Goal: Use online tool/utility: Utilize a website feature to perform a specific function

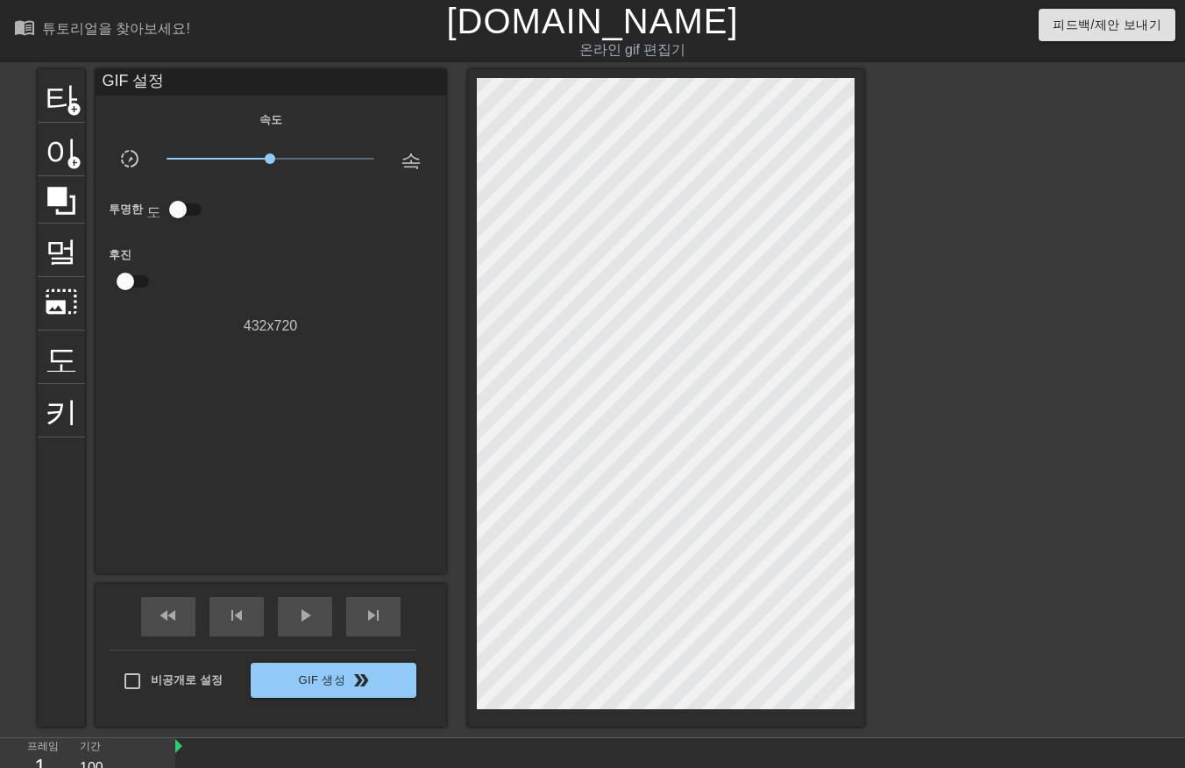
scroll to position [42, 0]
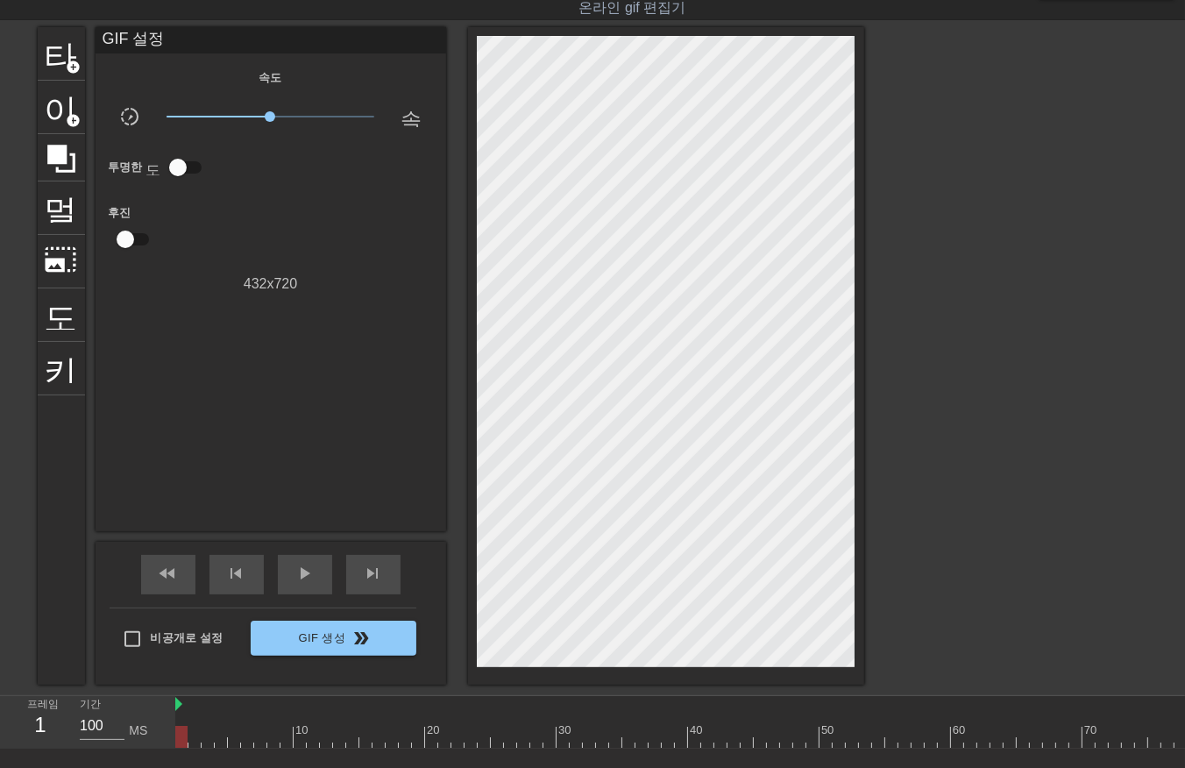
drag, startPoint x: 348, startPoint y: 445, endPoint x: 347, endPoint y: 456, distance: 10.6
click at [347, 456] on div "GIF 설정 속도 slow_motion_video x1.00 속도 투명한 도움말 후진 432 x 720" at bounding box center [271, 279] width 350 height 504
drag, startPoint x: 180, startPoint y: 740, endPoint x: 966, endPoint y: 678, distance: 787.5
click at [966, 676] on div "menu_book 튜토리얼을 찾아보세요! [DOMAIN_NAME] 온라인 gif 편집기 피드백/제안 보내기 타이틀 add_circle 이미지 …" at bounding box center [592, 414] width 1185 height 912
click at [951, 733] on div at bounding box center [819, 736] width 1288 height 22
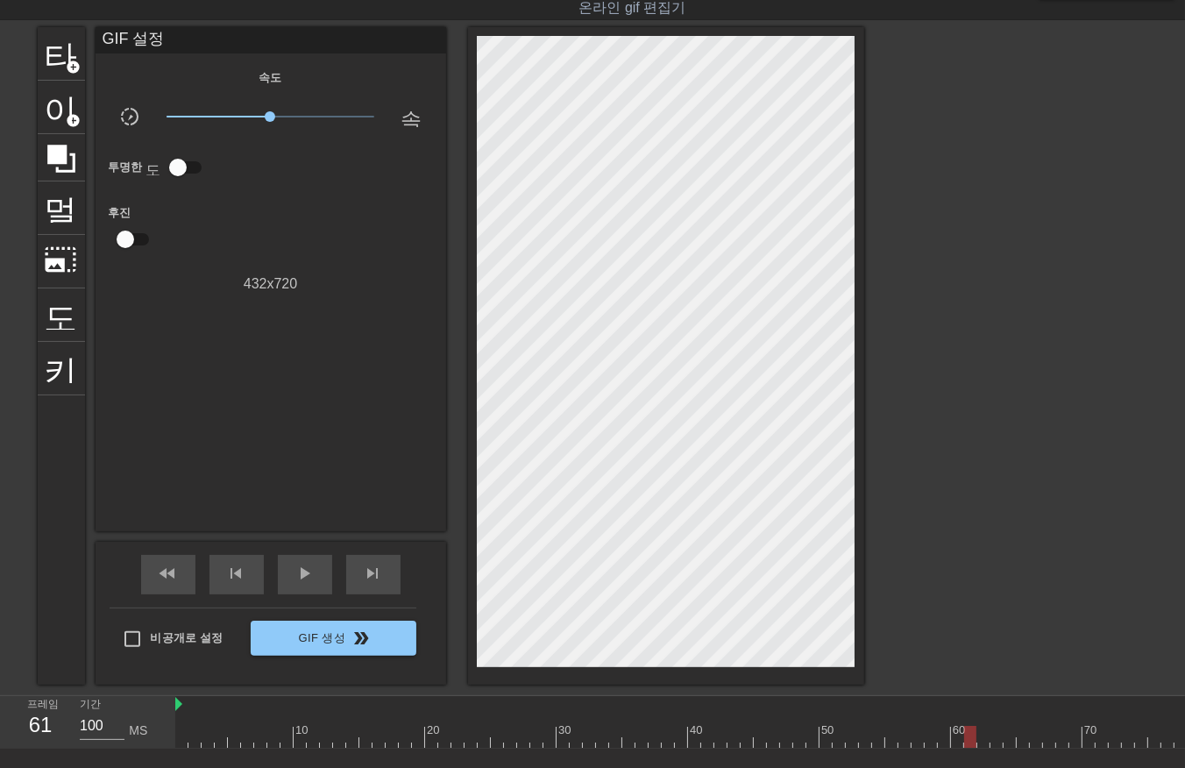
click at [968, 742] on div at bounding box center [819, 736] width 1288 height 22
drag, startPoint x: 983, startPoint y: 734, endPoint x: 987, endPoint y: 747, distance: 13.0
click at [985, 742] on div at bounding box center [819, 736] width 1288 height 22
drag, startPoint x: 992, startPoint y: 736, endPoint x: 999, endPoint y: 742, distance: 9.3
click at [996, 741] on div at bounding box center [819, 736] width 1288 height 22
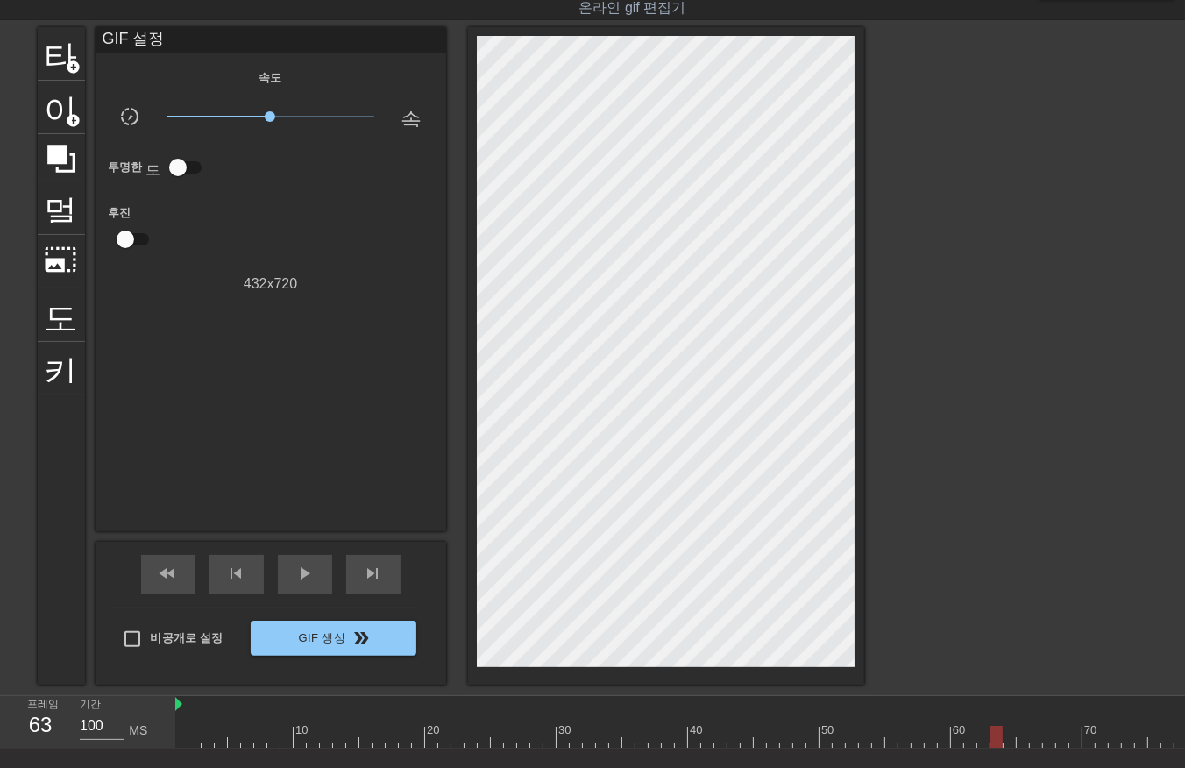
click at [1010, 739] on div at bounding box center [819, 736] width 1288 height 22
drag, startPoint x: 1022, startPoint y: 737, endPoint x: 1027, endPoint y: 751, distance: 14.7
click at [1022, 745] on div at bounding box center [819, 736] width 1288 height 22
drag, startPoint x: 1034, startPoint y: 734, endPoint x: 1035, endPoint y: 751, distance: 16.7
click at [1030, 747] on div "10 20 30 40 50 60 70 80 90" at bounding box center [819, 722] width 1288 height 53
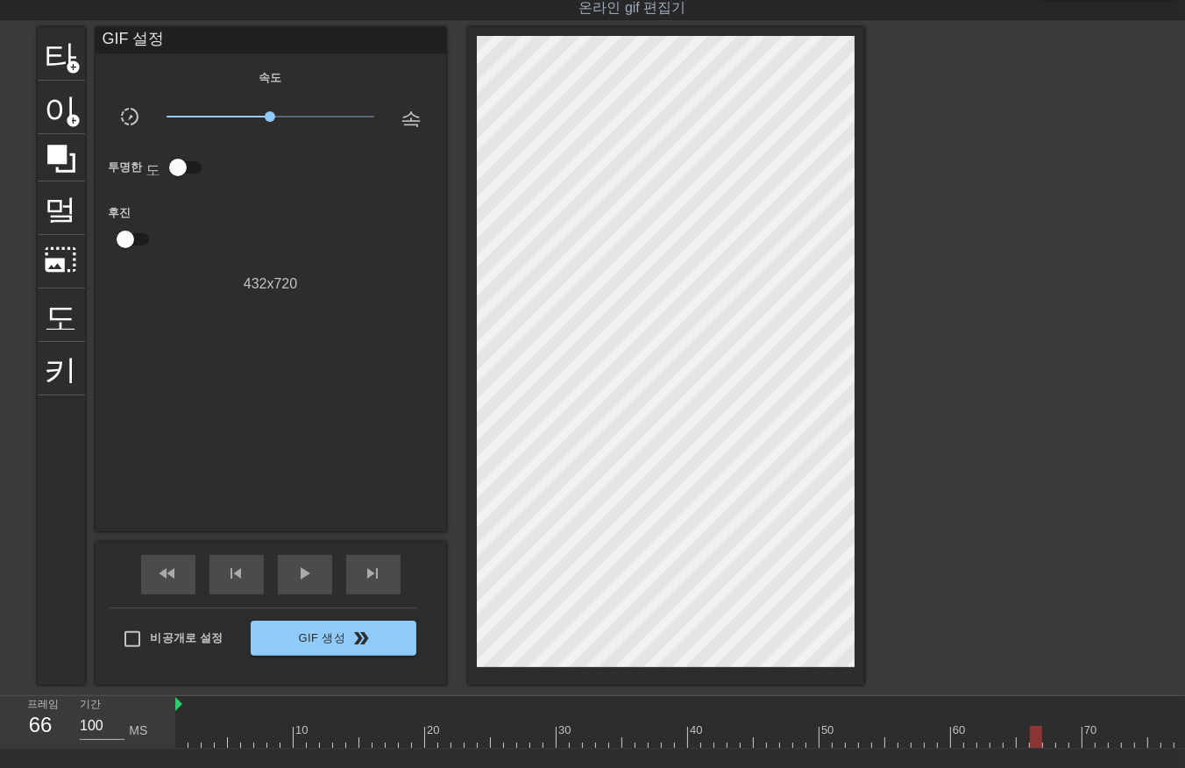
click at [1045, 742] on div at bounding box center [819, 736] width 1288 height 22
click at [1058, 737] on div at bounding box center [819, 736] width 1288 height 22
drag, startPoint x: 1072, startPoint y: 737, endPoint x: 1081, endPoint y: 748, distance: 14.9
click at [1072, 743] on div at bounding box center [819, 736] width 1288 height 22
drag, startPoint x: 1088, startPoint y: 734, endPoint x: 1093, endPoint y: 748, distance: 15.0
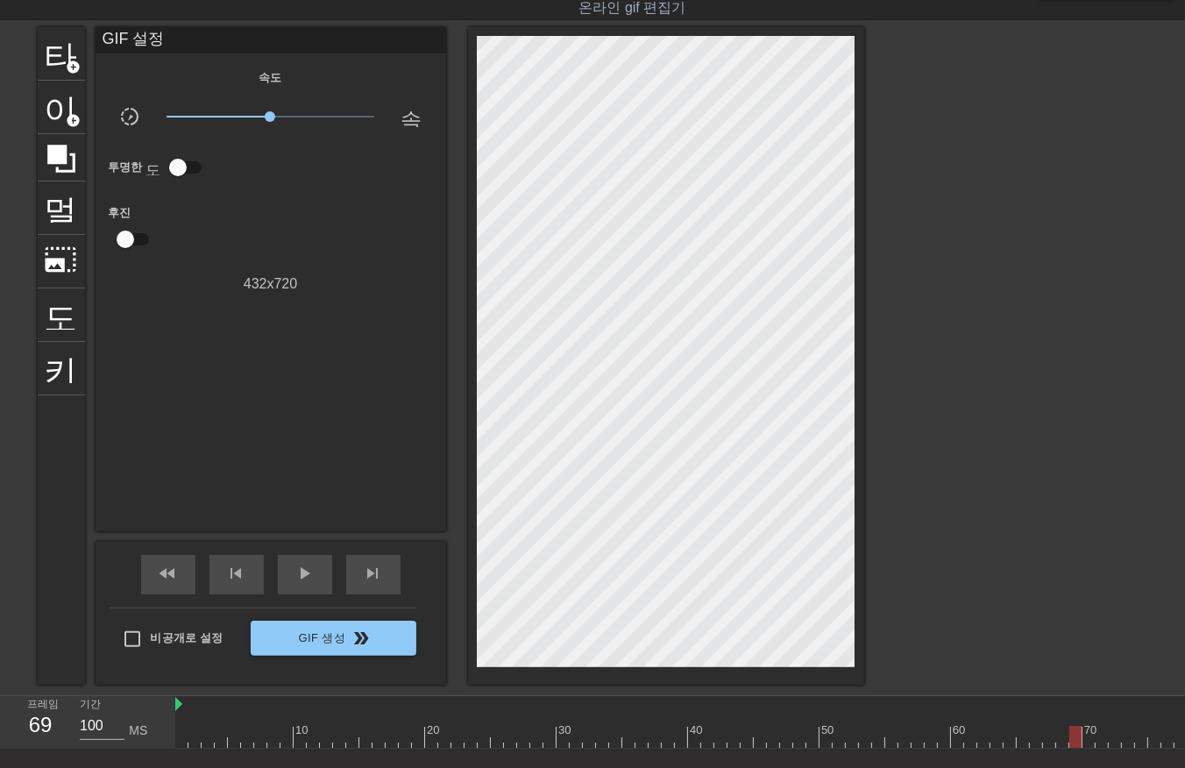
click at [1093, 747] on div "10 20 30 40 50 60 70 80 90" at bounding box center [819, 722] width 1288 height 53
drag, startPoint x: 1099, startPoint y: 733, endPoint x: 1101, endPoint y: 749, distance: 16.0
click at [1099, 747] on div "10 20 30 40 50 60 70 80 90" at bounding box center [679, 722] width 1009 height 53
click at [1111, 741] on div at bounding box center [819, 736] width 1288 height 22
drag, startPoint x: 1124, startPoint y: 734, endPoint x: 1126, endPoint y: 745, distance: 10.7
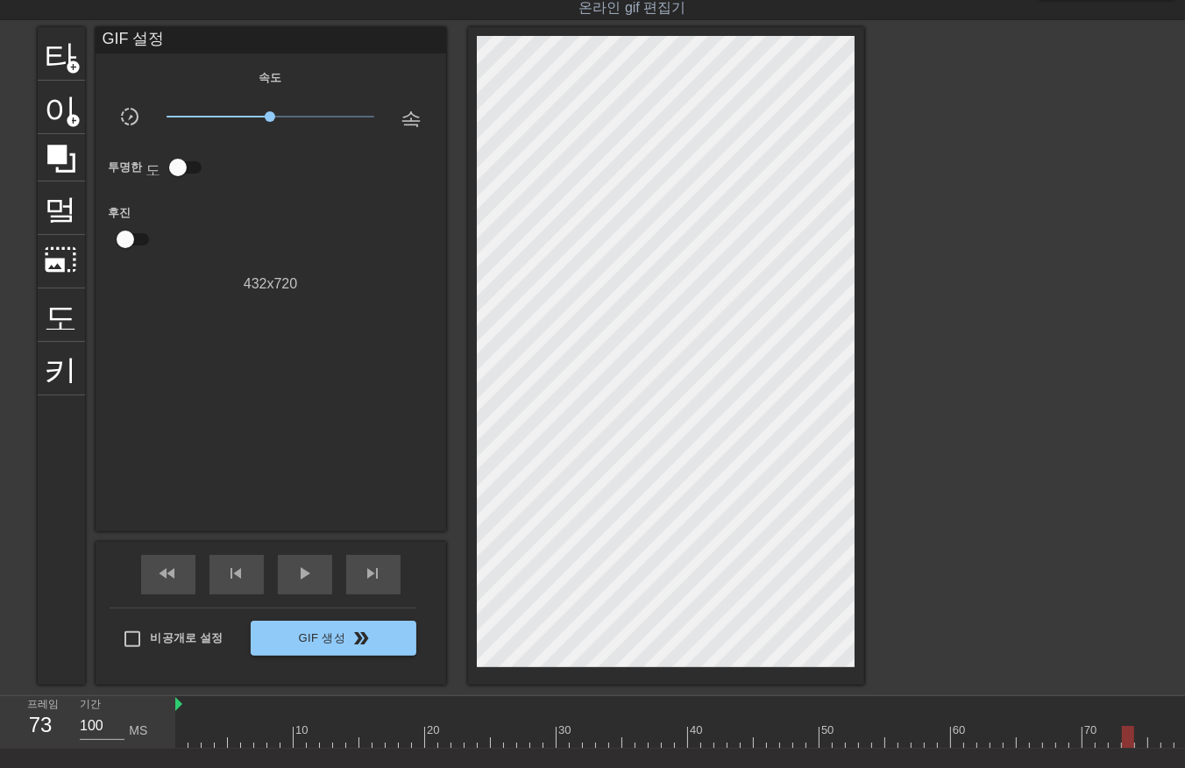
click at [1124, 738] on div at bounding box center [819, 736] width 1288 height 22
drag, startPoint x: 1143, startPoint y: 737, endPoint x: 1152, endPoint y: 747, distance: 13.6
click at [1143, 742] on div at bounding box center [819, 736] width 1288 height 22
drag, startPoint x: 1151, startPoint y: 736, endPoint x: 1153, endPoint y: 747, distance: 10.7
click at [1152, 747] on div "10 20 30 40 50 60 70 80 90" at bounding box center [819, 722] width 1288 height 53
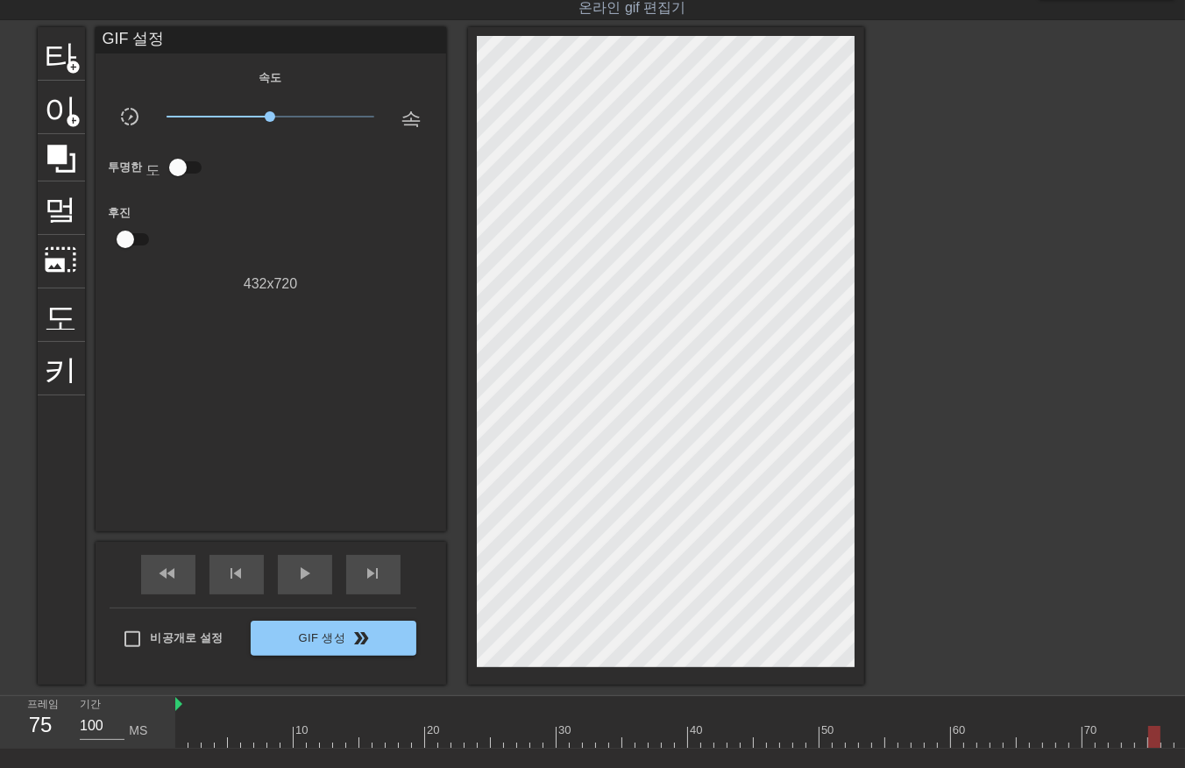
drag, startPoint x: 1163, startPoint y: 739, endPoint x: 1167, endPoint y: 747, distance: 9.0
click at [1163, 742] on div at bounding box center [819, 736] width 1288 height 22
drag, startPoint x: 896, startPoint y: 734, endPoint x: 906, endPoint y: 747, distance: 15.6
click at [901, 741] on div at bounding box center [536, 736] width 1288 height 22
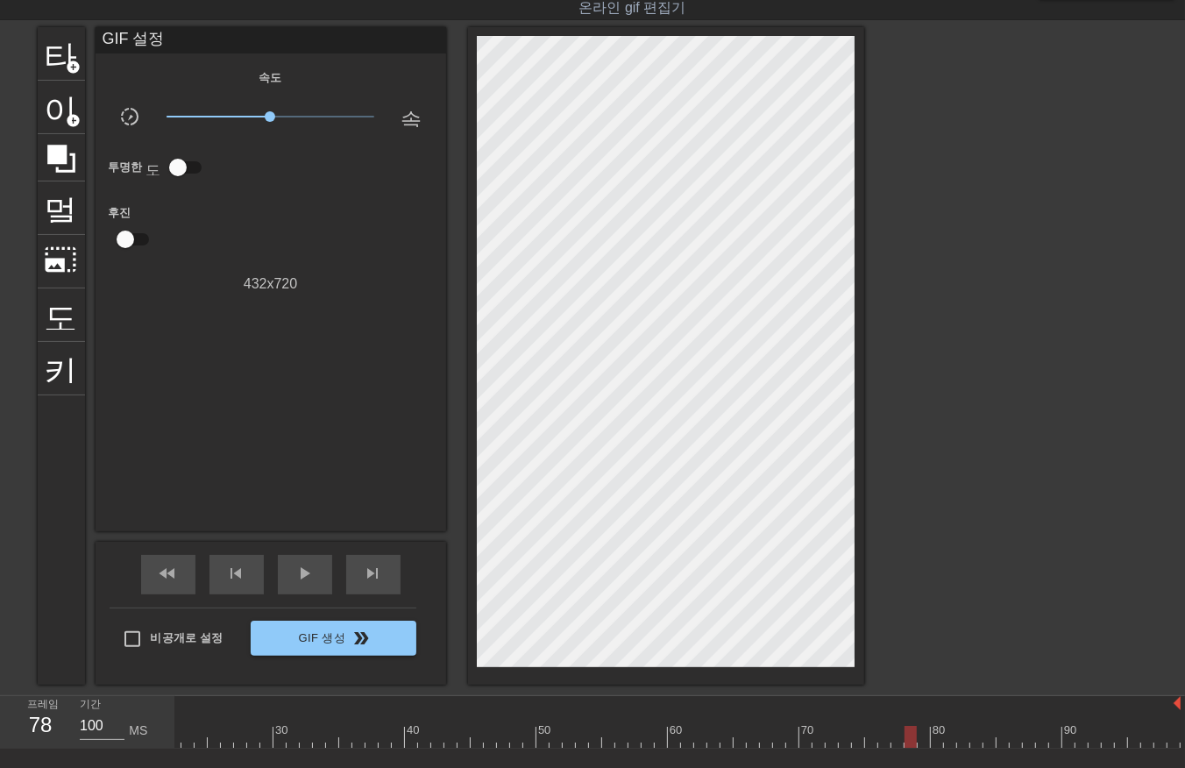
drag, startPoint x: 909, startPoint y: 732, endPoint x: 925, endPoint y: 748, distance: 23.5
click at [916, 743] on div at bounding box center [536, 736] width 1288 height 22
drag, startPoint x: 923, startPoint y: 738, endPoint x: 933, endPoint y: 743, distance: 11.0
click at [926, 740] on div at bounding box center [536, 736] width 1288 height 22
drag, startPoint x: 933, startPoint y: 732, endPoint x: 944, endPoint y: 743, distance: 14.9
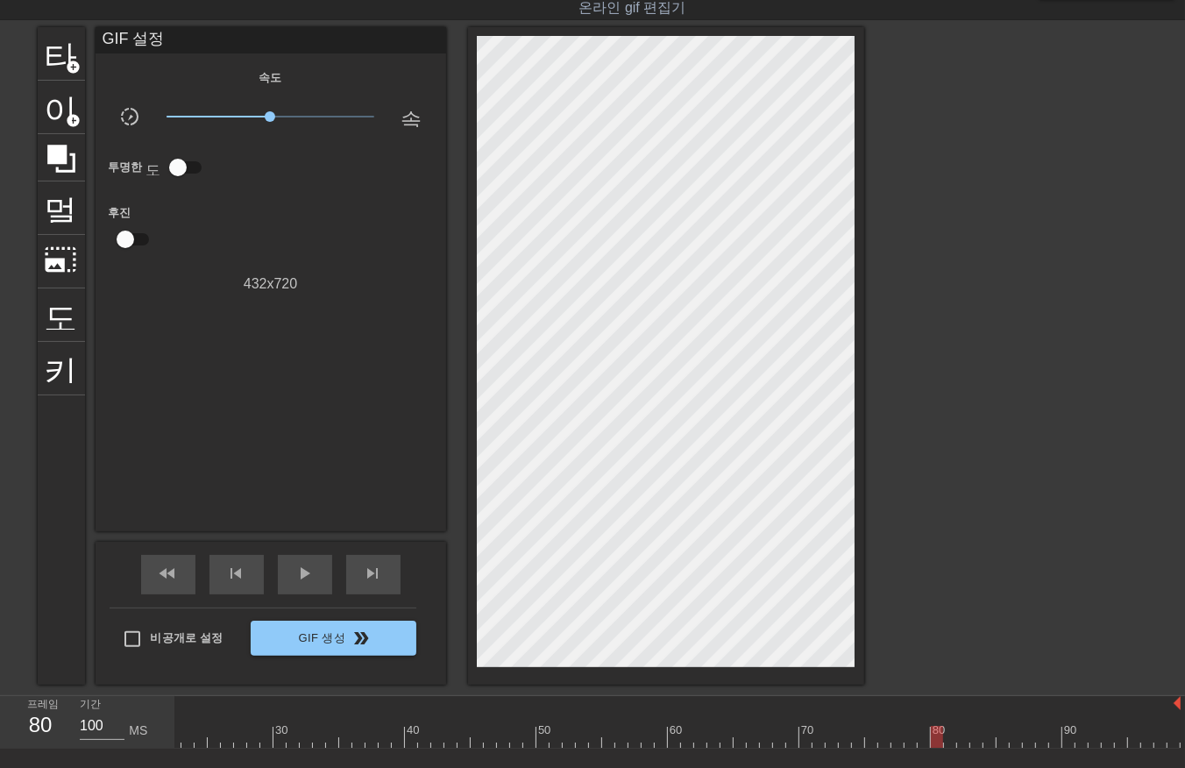
click at [933, 739] on div at bounding box center [536, 736] width 1288 height 22
click at [949, 741] on div at bounding box center [536, 736] width 1288 height 22
drag, startPoint x: 964, startPoint y: 732, endPoint x: 970, endPoint y: 743, distance: 12.9
click at [966, 739] on div at bounding box center [536, 736] width 1288 height 22
drag, startPoint x: 976, startPoint y: 739, endPoint x: 988, endPoint y: 743, distance: 12.8
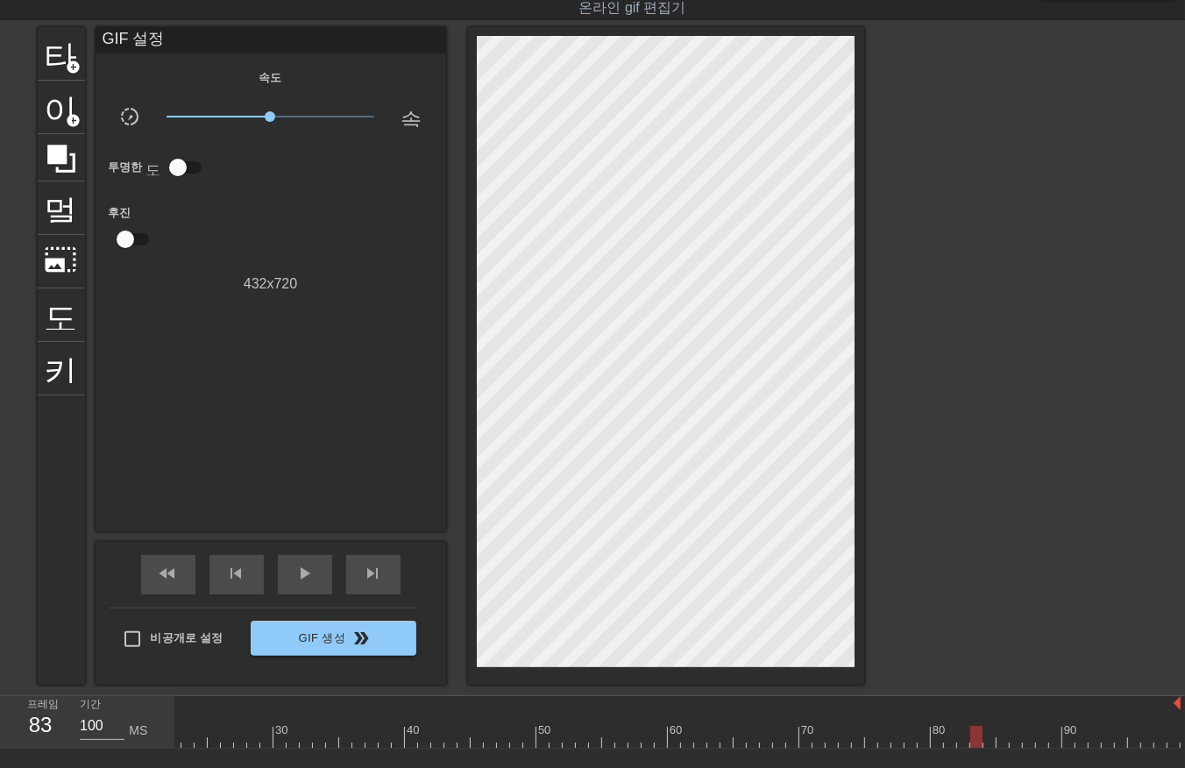
click at [980, 743] on div at bounding box center [536, 736] width 1288 height 22
drag, startPoint x: 987, startPoint y: 736, endPoint x: 1000, endPoint y: 747, distance: 16.7
click at [996, 746] on div at bounding box center [536, 736] width 1288 height 22
click at [670, 732] on div at bounding box center [536, 736] width 1288 height 22
drag, startPoint x: 673, startPoint y: 739, endPoint x: 175, endPoint y: 767, distance: 498.4
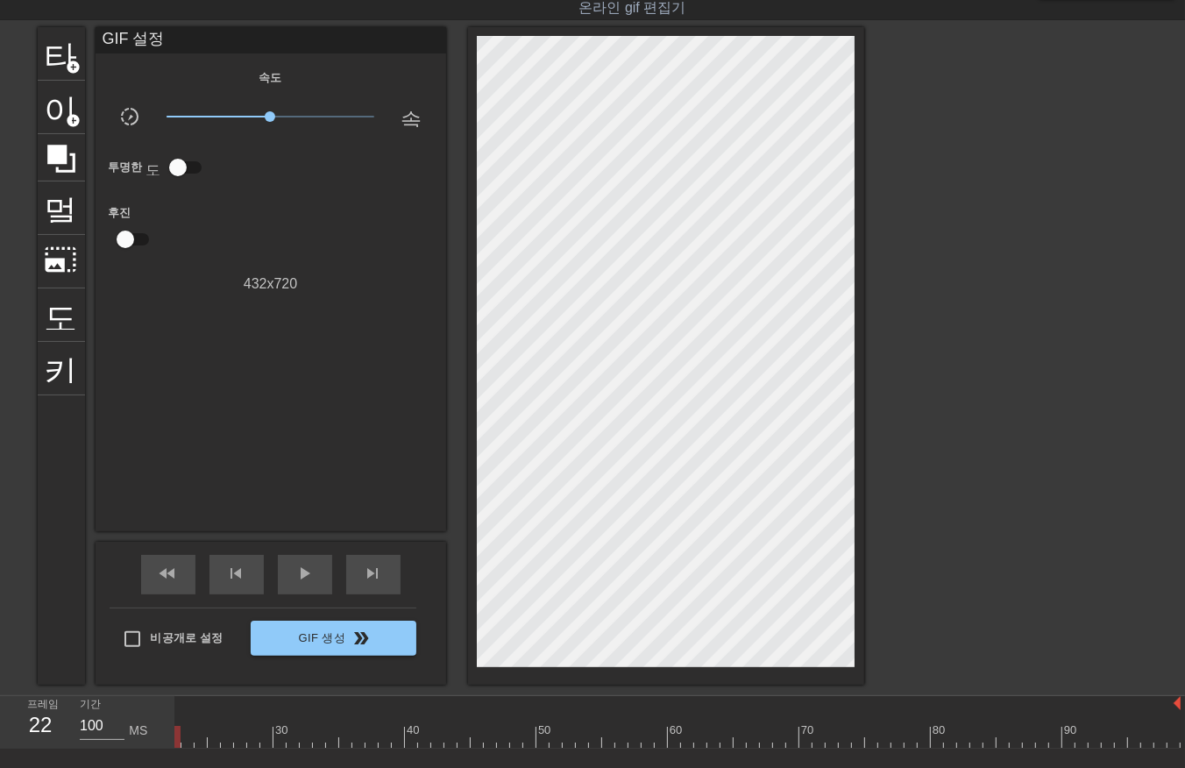
click at [175, 767] on div "menu_book 튜토리얼을 찾아보세요! [DOMAIN_NAME] 온라인 gif 편집기 피드백/제안 보내기 타이틀 add_circle 이미지 …" at bounding box center [592, 414] width 1185 height 912
click at [305, 576] on span "play_arrow" at bounding box center [304, 573] width 21 height 21
click at [669, 739] on div at bounding box center [536, 736] width 1288 height 22
click at [687, 737] on div at bounding box center [536, 736] width 1288 height 22
click at [698, 739] on div at bounding box center [536, 736] width 1288 height 22
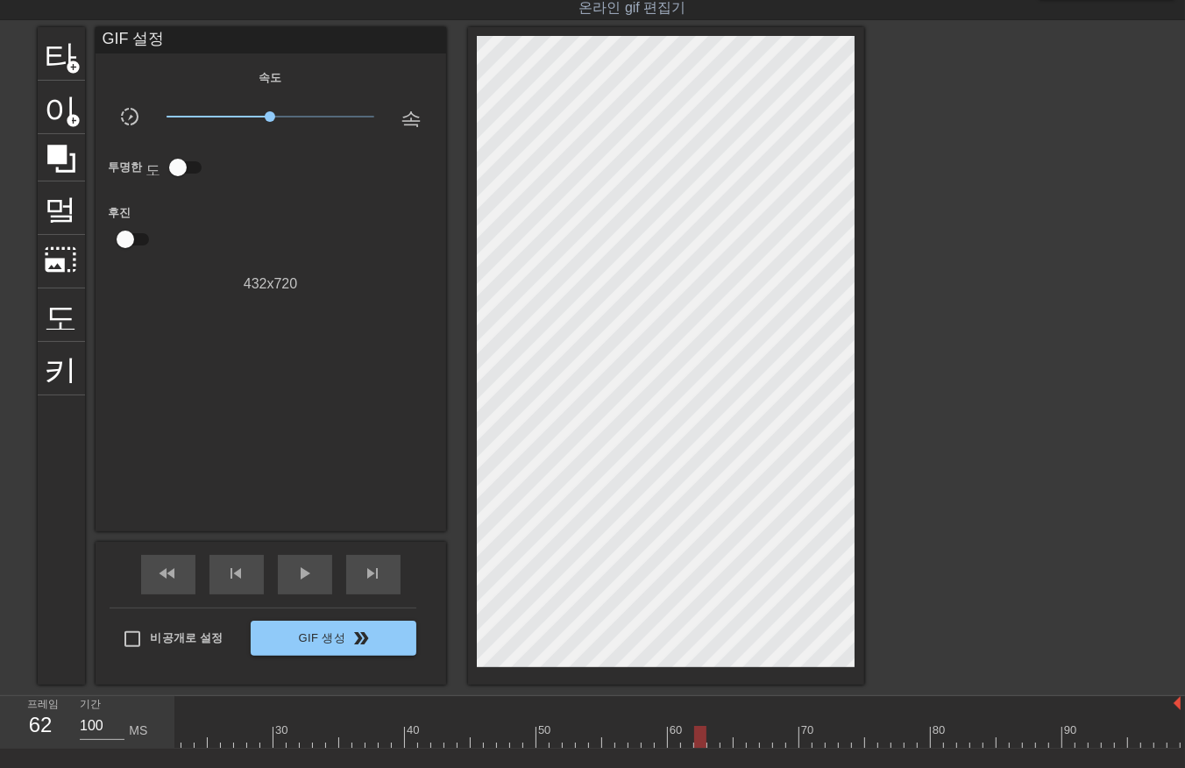
click at [713, 739] on div at bounding box center [536, 736] width 1288 height 22
click at [725, 737] on div at bounding box center [536, 736] width 1288 height 22
drag, startPoint x: 737, startPoint y: 739, endPoint x: 754, endPoint y: 752, distance: 21.2
click at [739, 743] on div at bounding box center [536, 736] width 1288 height 22
drag, startPoint x: 747, startPoint y: 737, endPoint x: 751, endPoint y: 745, distance: 9.0
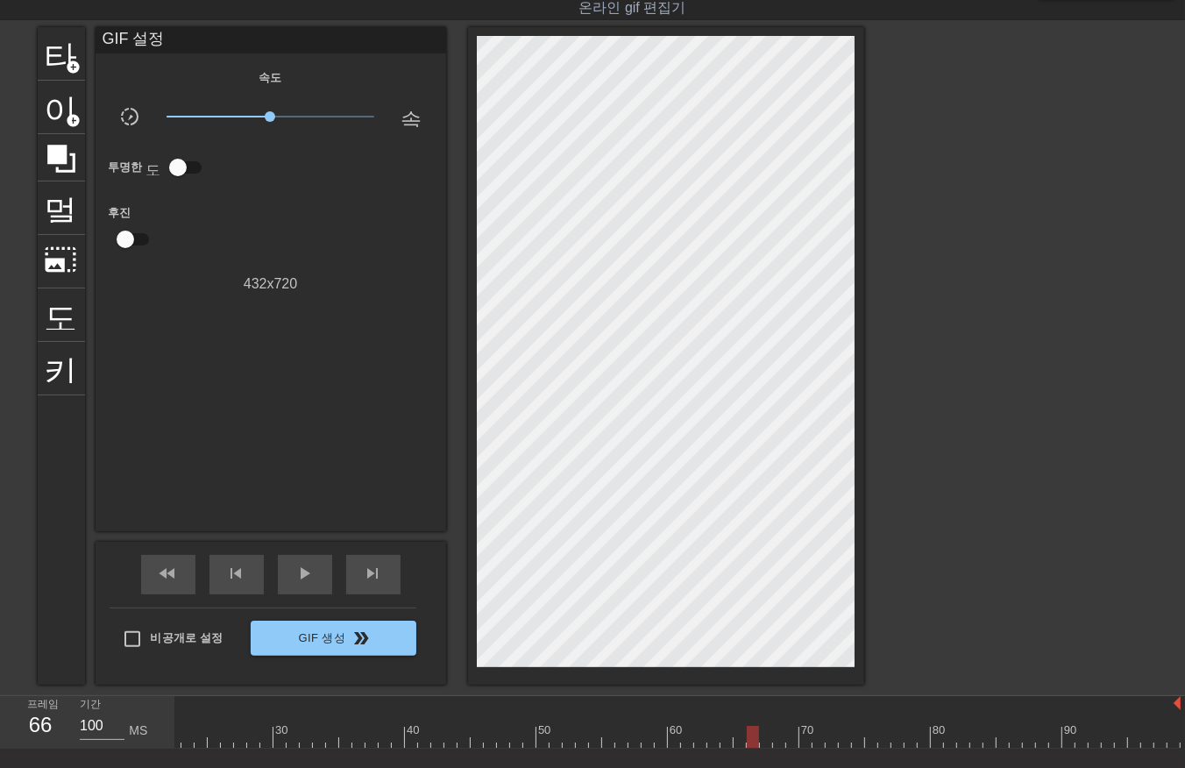
click at [748, 742] on div at bounding box center [536, 736] width 1288 height 22
click at [764, 739] on div at bounding box center [536, 736] width 1288 height 22
click at [782, 741] on div at bounding box center [536, 736] width 1288 height 22
drag, startPoint x: 789, startPoint y: 737, endPoint x: 803, endPoint y: 739, distance: 13.4
click at [789, 738] on div at bounding box center [536, 736] width 1288 height 22
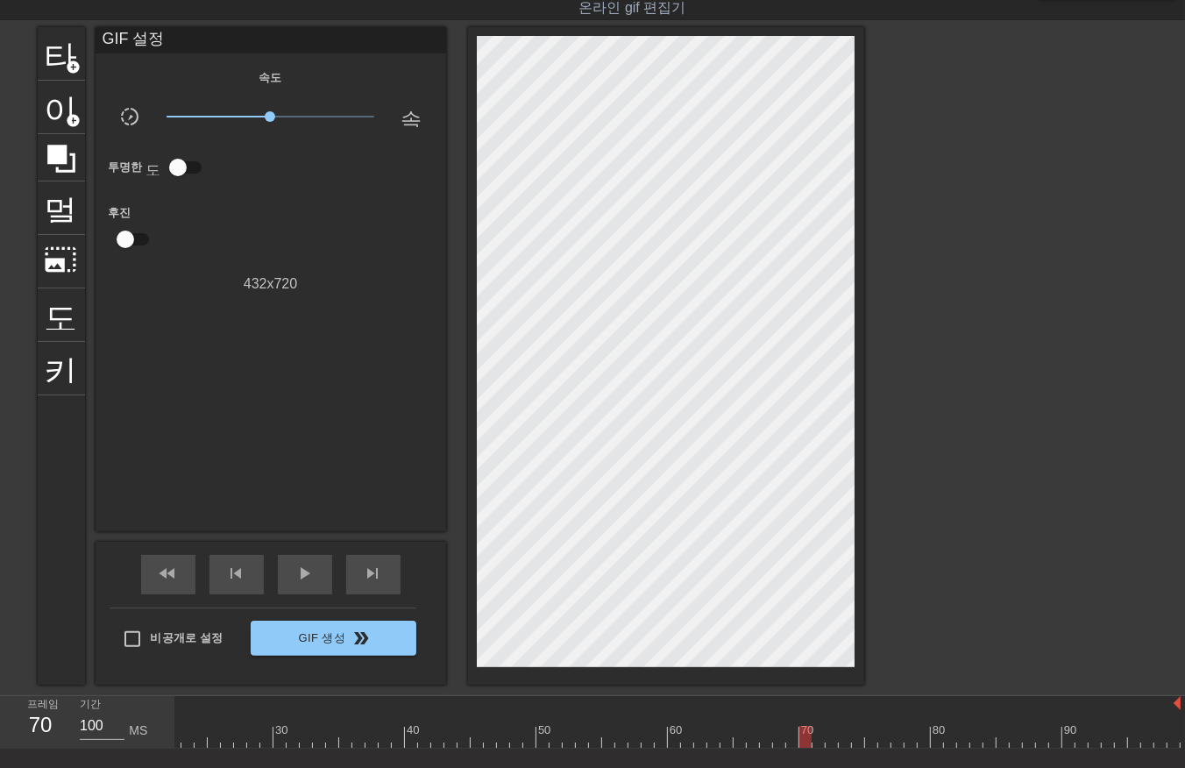
click at [806, 738] on div at bounding box center [536, 736] width 1288 height 22
drag, startPoint x: 820, startPoint y: 733, endPoint x: 824, endPoint y: 743, distance: 10.3
click at [822, 743] on div at bounding box center [536, 736] width 1288 height 22
click at [833, 740] on div at bounding box center [536, 736] width 1288 height 22
drag, startPoint x: 843, startPoint y: 737, endPoint x: 856, endPoint y: 739, distance: 13.4
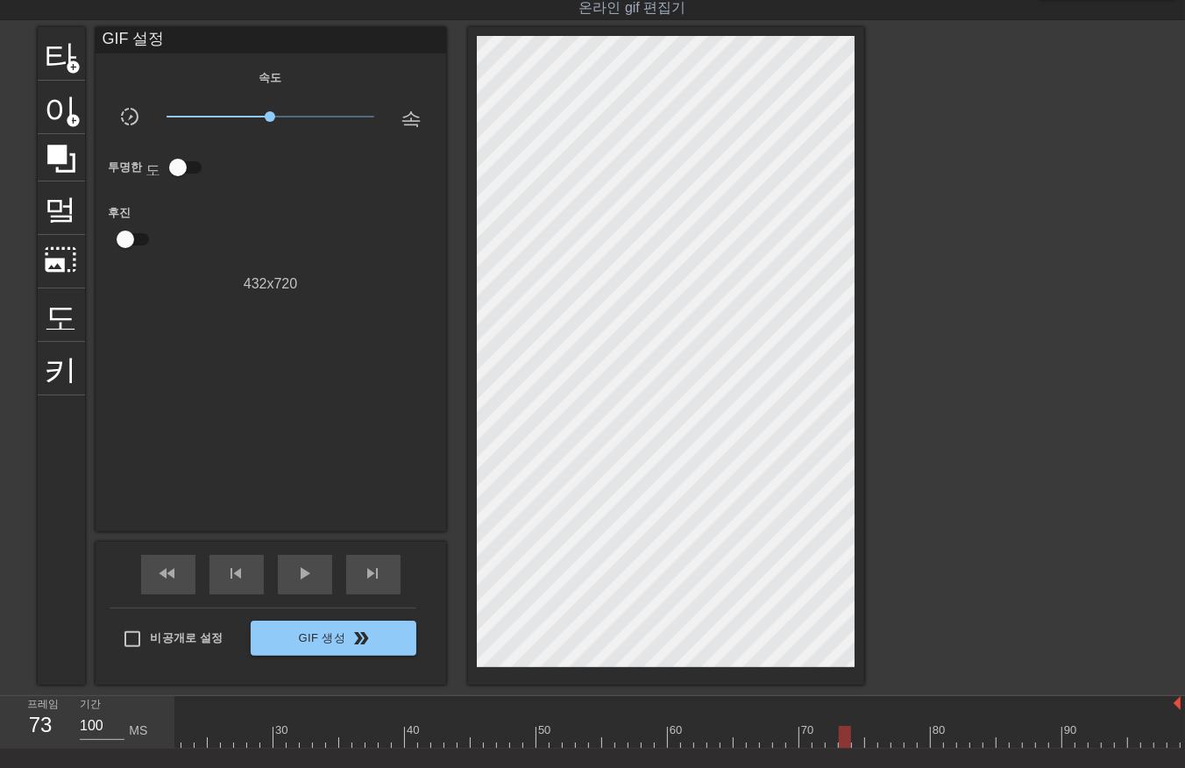
click at [844, 738] on div at bounding box center [536, 736] width 1288 height 22
click at [857, 739] on div at bounding box center [536, 736] width 1288 height 22
drag, startPoint x: 870, startPoint y: 736, endPoint x: 881, endPoint y: 741, distance: 12.5
click at [870, 739] on div at bounding box center [536, 736] width 1288 height 22
click at [885, 739] on div at bounding box center [536, 736] width 1288 height 22
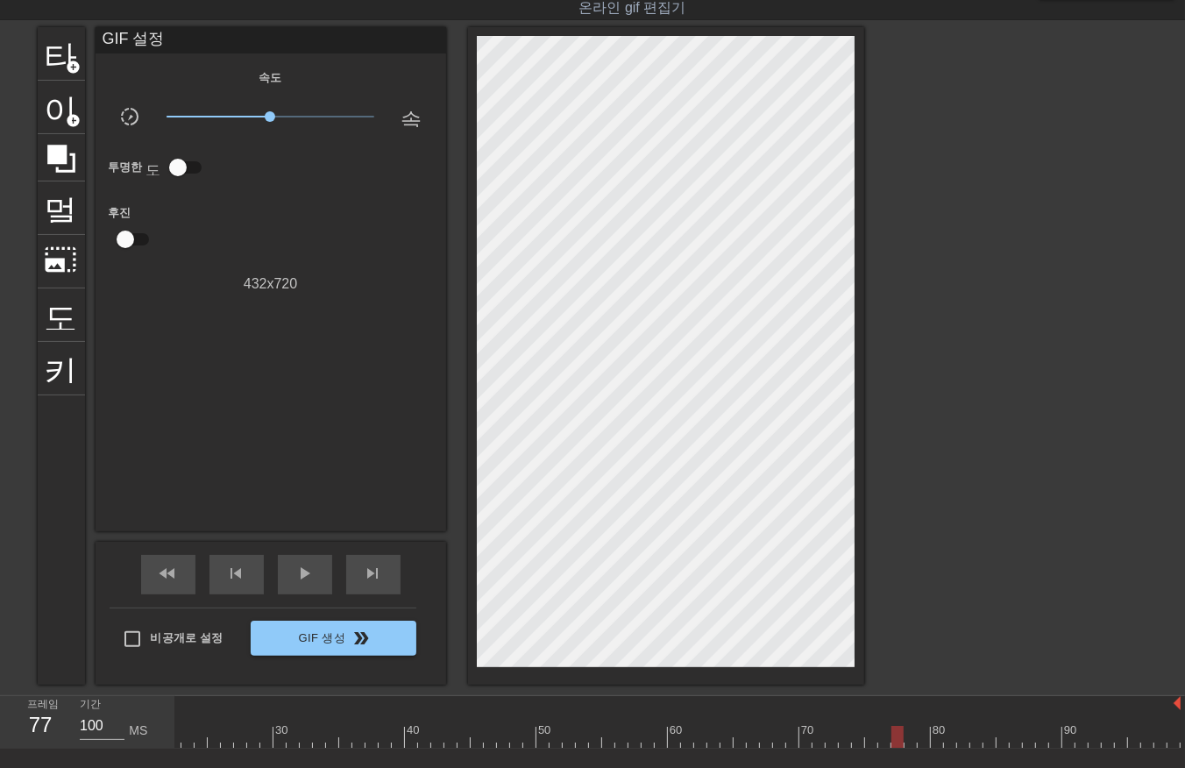
click at [895, 739] on div at bounding box center [536, 736] width 1288 height 22
click at [907, 740] on div at bounding box center [536, 736] width 1288 height 22
click at [916, 741] on div at bounding box center [536, 736] width 1288 height 22
click at [934, 737] on div at bounding box center [536, 736] width 1288 height 22
click at [948, 740] on div at bounding box center [536, 736] width 1288 height 22
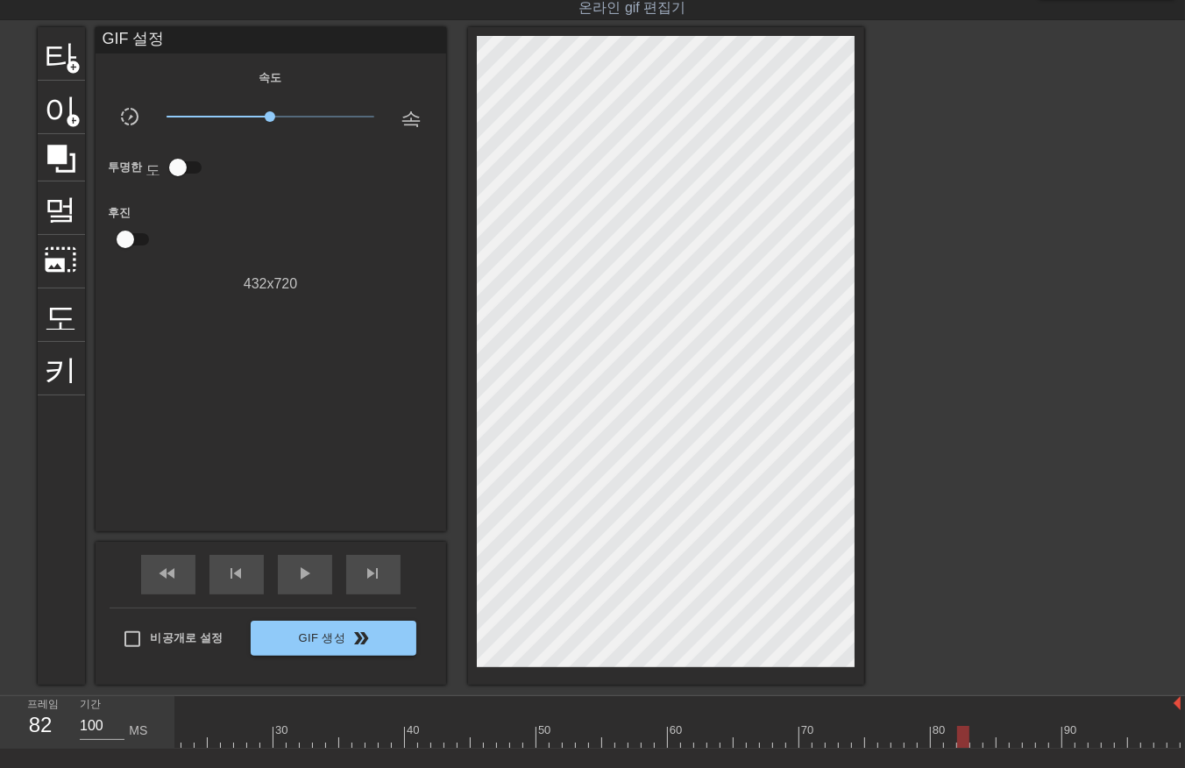
drag, startPoint x: 959, startPoint y: 737, endPoint x: 967, endPoint y: 739, distance: 8.9
click at [959, 738] on div at bounding box center [536, 736] width 1288 height 22
click at [973, 739] on div at bounding box center [536, 736] width 1288 height 22
drag, startPoint x: 987, startPoint y: 736, endPoint x: 999, endPoint y: 745, distance: 15.1
click at [987, 738] on div at bounding box center [536, 736] width 1288 height 22
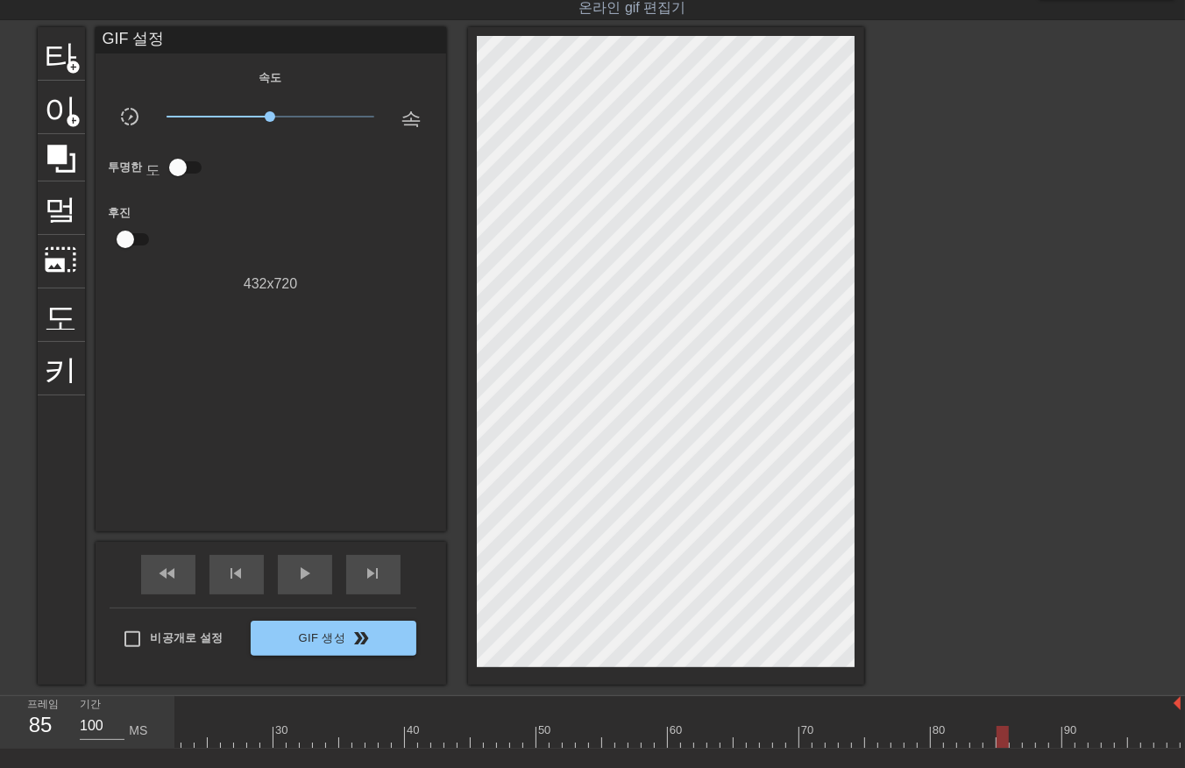
drag, startPoint x: 1001, startPoint y: 737, endPoint x: 1011, endPoint y: 746, distance: 13.0
click at [1003, 740] on div at bounding box center [536, 736] width 1288 height 22
drag, startPoint x: 1012, startPoint y: 737, endPoint x: 1028, endPoint y: 742, distance: 16.6
click at [1016, 742] on div at bounding box center [536, 736] width 1288 height 22
click at [1028, 740] on div at bounding box center [536, 736] width 1288 height 22
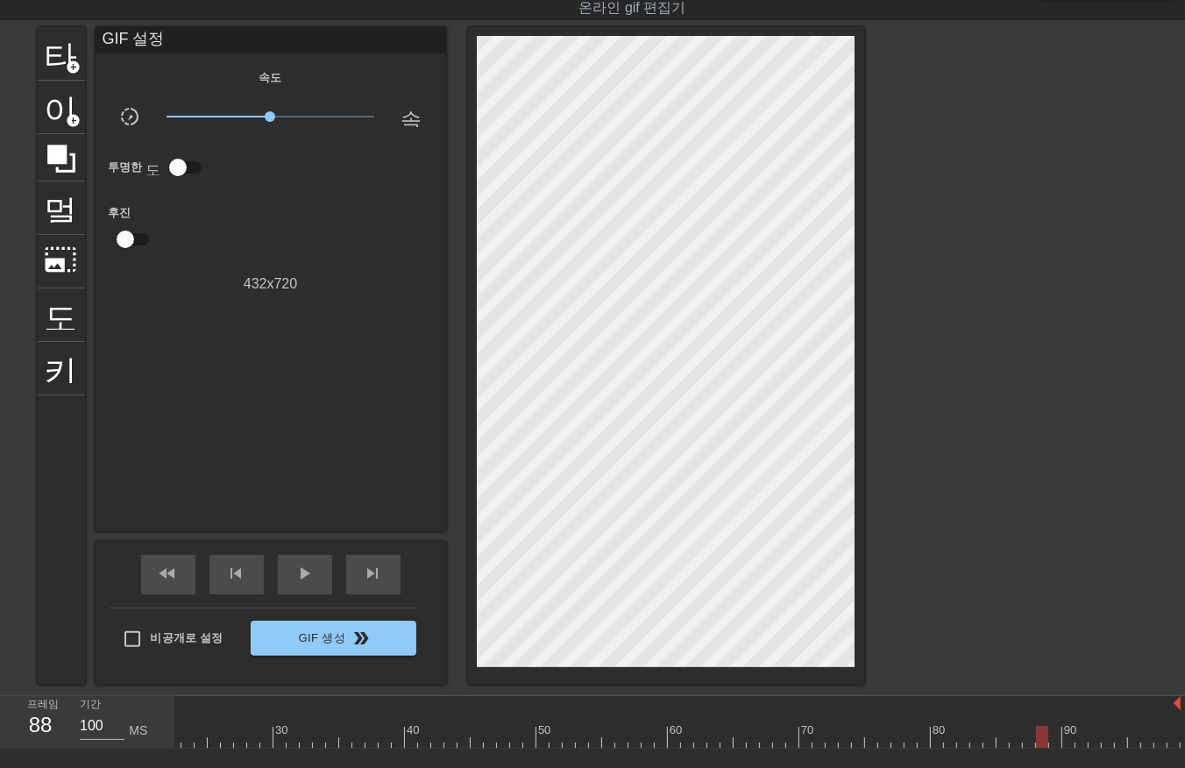
drag, startPoint x: 1039, startPoint y: 734, endPoint x: 1049, endPoint y: 746, distance: 14.9
click at [1044, 741] on div at bounding box center [536, 736] width 1288 height 22
drag, startPoint x: 1056, startPoint y: 734, endPoint x: 1065, endPoint y: 739, distance: 10.2
click at [1057, 739] on div at bounding box center [536, 736] width 1288 height 22
drag, startPoint x: 1067, startPoint y: 732, endPoint x: 1069, endPoint y: 741, distance: 8.9
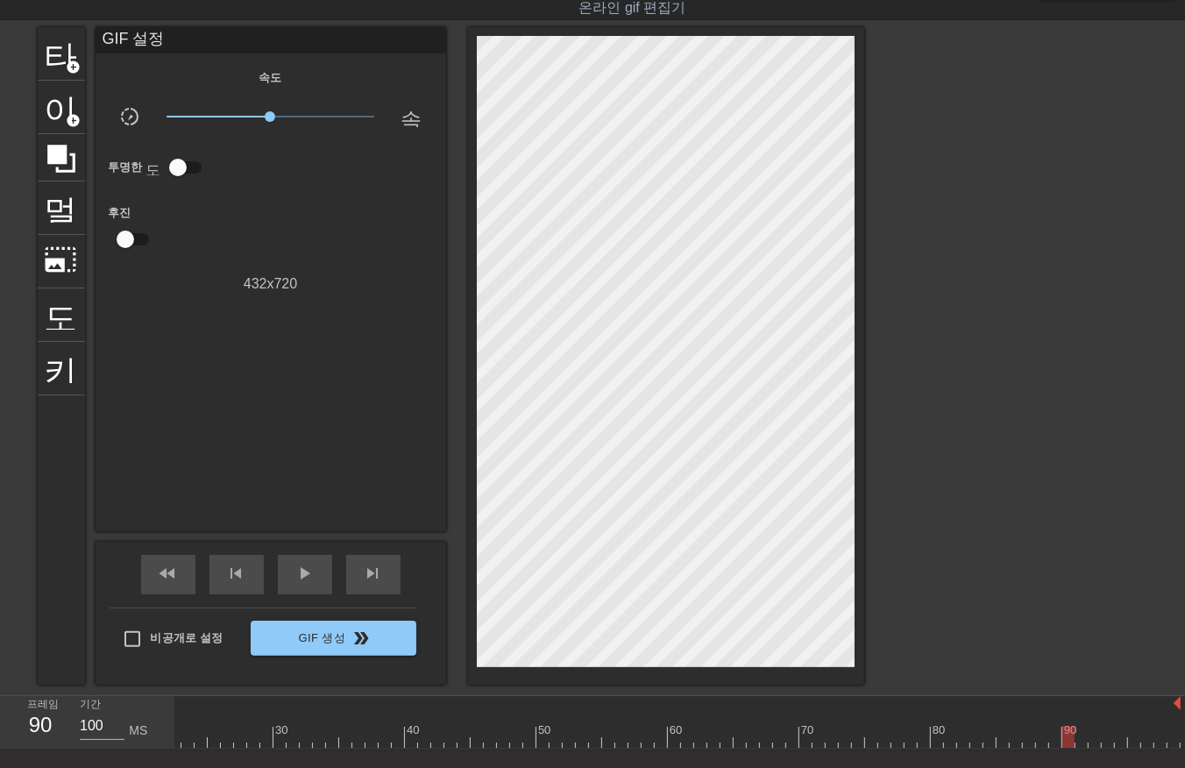
click at [1067, 738] on div at bounding box center [536, 736] width 1288 height 22
drag, startPoint x: 1078, startPoint y: 734, endPoint x: 1086, endPoint y: 748, distance: 16.5
click at [1083, 747] on div "10 20 30 40 50 60 70 80 90" at bounding box center [536, 722] width 1288 height 53
drag, startPoint x: 1091, startPoint y: 734, endPoint x: 1096, endPoint y: 752, distance: 18.3
click at [1095, 748] on div "10 20 30 40 50 60 70 80 90" at bounding box center [679, 722] width 1009 height 53
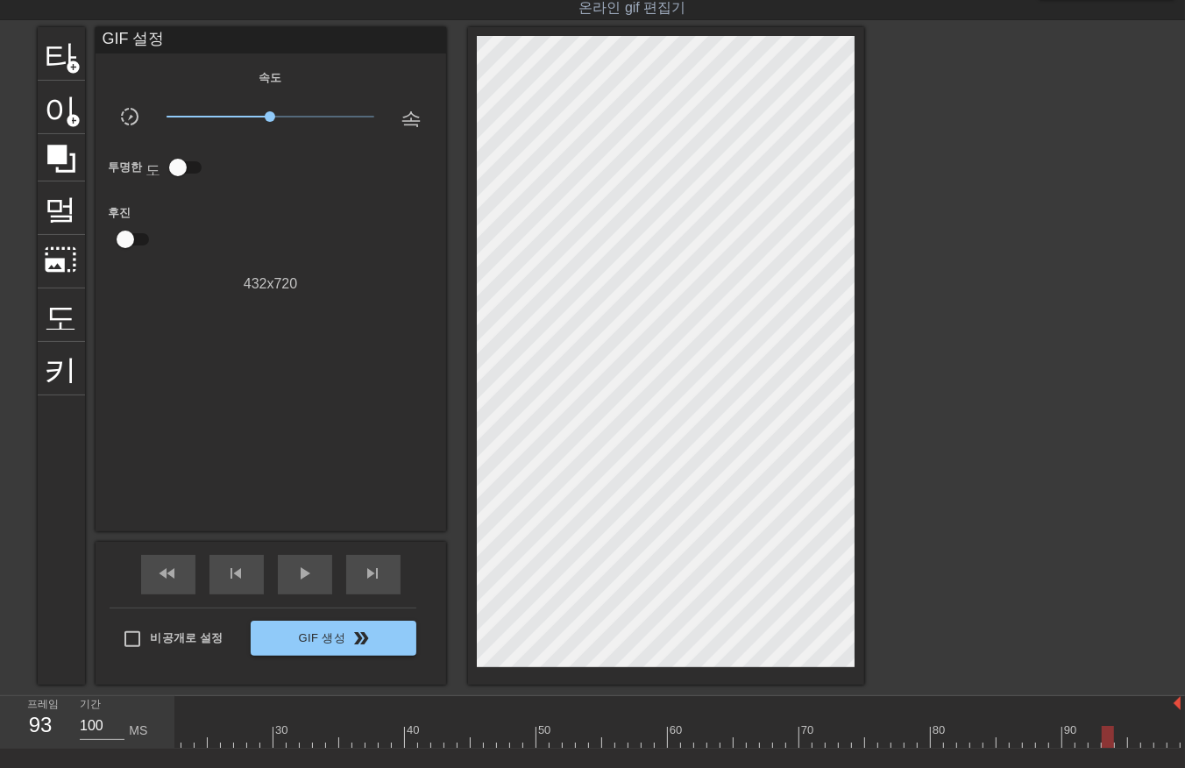
drag, startPoint x: 1107, startPoint y: 733, endPoint x: 1111, endPoint y: 747, distance: 13.9
click at [1108, 741] on div at bounding box center [536, 736] width 1288 height 22
click at [1118, 741] on div at bounding box center [536, 736] width 1288 height 22
drag, startPoint x: 1132, startPoint y: 734, endPoint x: 1133, endPoint y: 746, distance: 11.4
click at [1132, 743] on div at bounding box center [536, 736] width 1288 height 22
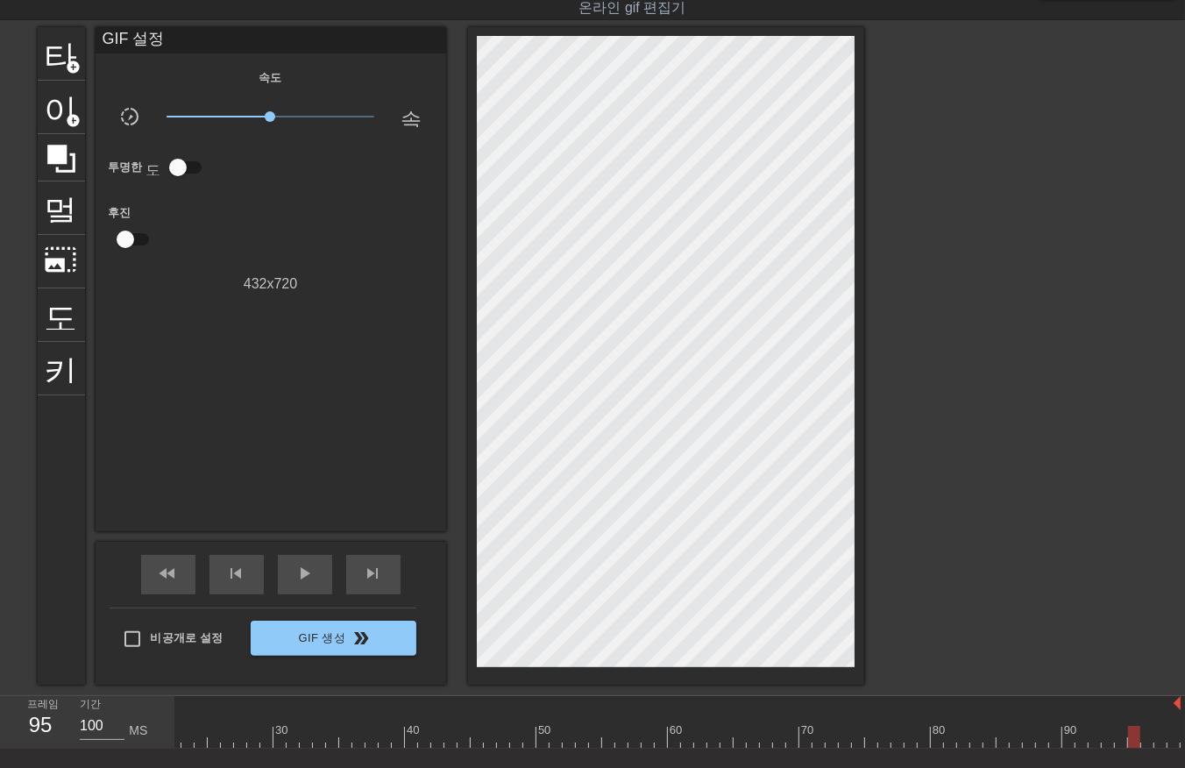
drag, startPoint x: 1143, startPoint y: 731, endPoint x: 1150, endPoint y: 746, distance: 16.1
click at [1148, 739] on div at bounding box center [536, 736] width 1288 height 22
drag, startPoint x: 1157, startPoint y: 734, endPoint x: 1157, endPoint y: 746, distance: 11.4
click at [1155, 745] on div at bounding box center [536, 736] width 1288 height 22
drag, startPoint x: 1171, startPoint y: 731, endPoint x: 1163, endPoint y: 747, distance: 17.6
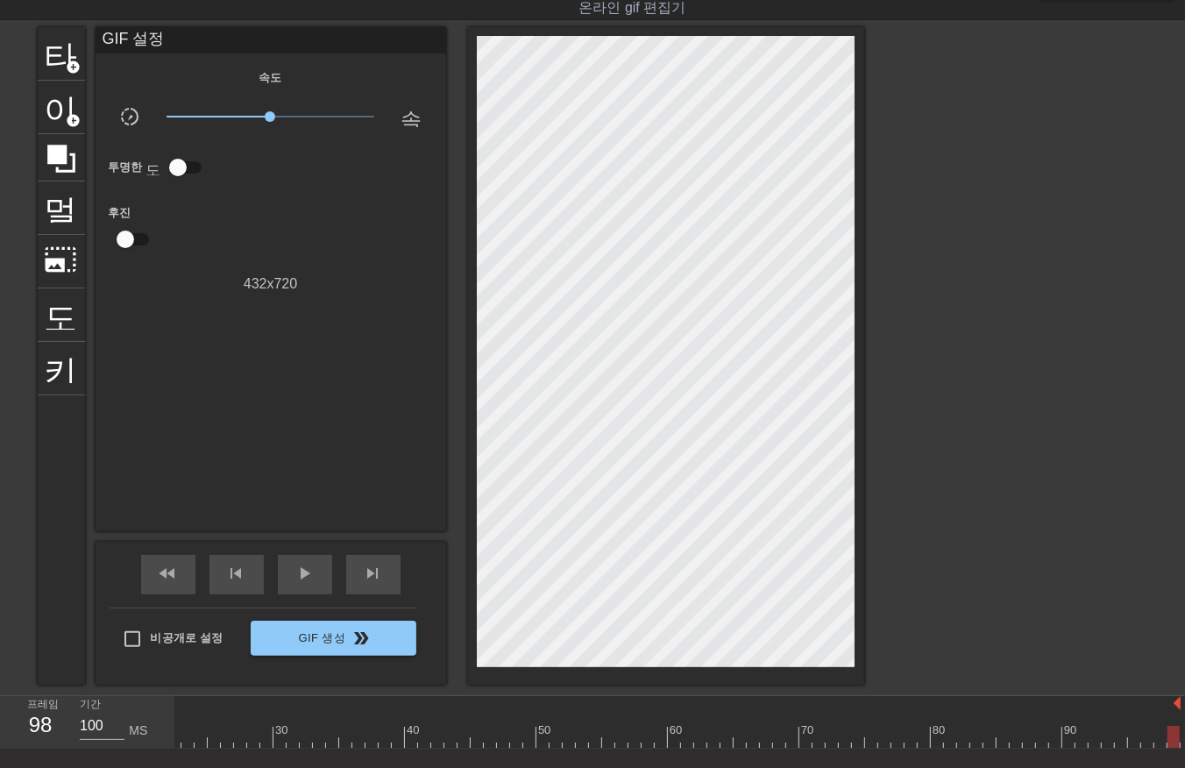
click at [1165, 743] on div at bounding box center [536, 736] width 1288 height 22
click at [1172, 737] on div at bounding box center [536, 736] width 1288 height 22
